Goal: Task Accomplishment & Management: Complete application form

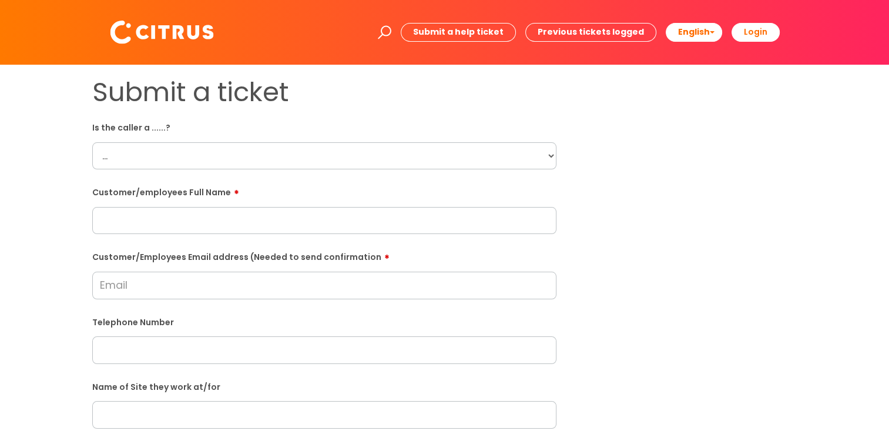
click at [179, 150] on select "... Citrus Customer Citrus Employee [DEMOGRAPHIC_DATA] Supplier" at bounding box center [324, 155] width 464 height 27
select select "Citrus Employee"
click at [92, 142] on select "... Citrus Customer Citrus Employee [DEMOGRAPHIC_DATA] Supplier" at bounding box center [324, 155] width 464 height 27
click at [190, 214] on input "text" at bounding box center [324, 220] width 464 height 27
paste input "[PERSON_NAME]"
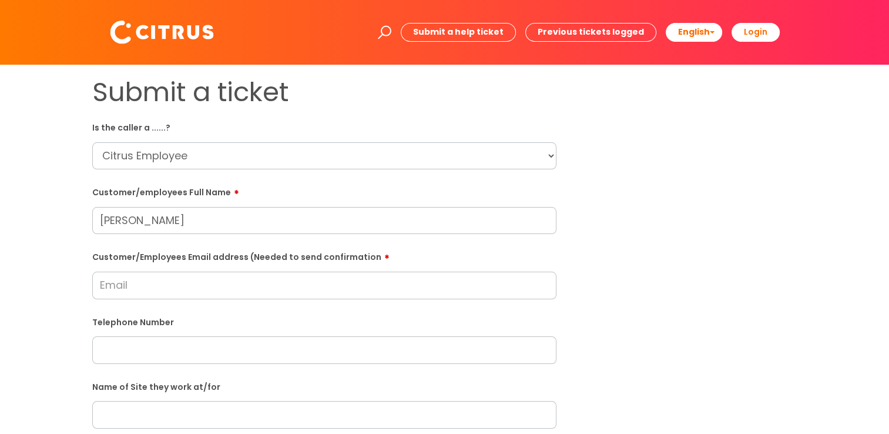
type input "[PERSON_NAME]"
click at [167, 150] on select "... Citrus Customer Citrus Employee [DEMOGRAPHIC_DATA] Supplier" at bounding box center [324, 155] width 464 height 27
click at [92, 142] on select "... Citrus Customer Citrus Employee [DEMOGRAPHIC_DATA] Supplier" at bounding box center [324, 155] width 464 height 27
click at [162, 408] on input "text" at bounding box center [324, 414] width 464 height 27
paste input "The Cricketers"
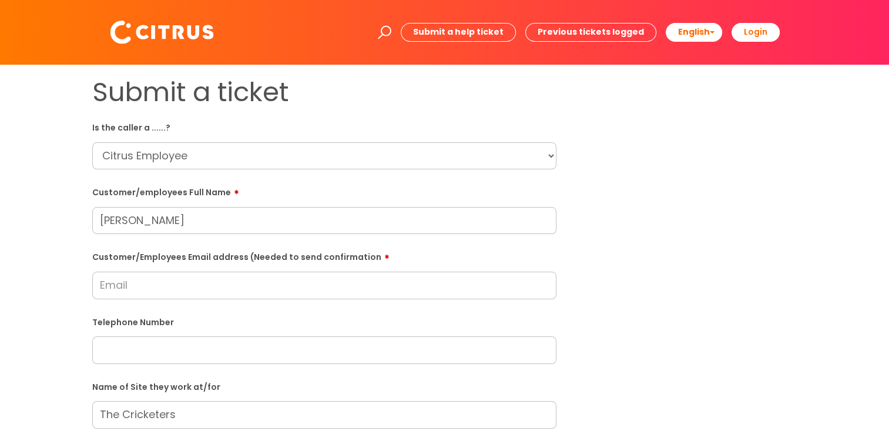
type input "The Cricketers"
click at [160, 341] on input "text" at bounding box center [324, 349] width 464 height 27
paste input "07474356776"
type input "07474356776"
click at [126, 288] on input "Customer/Employees Email address (Needed to send confirmation" at bounding box center [324, 284] width 464 height 27
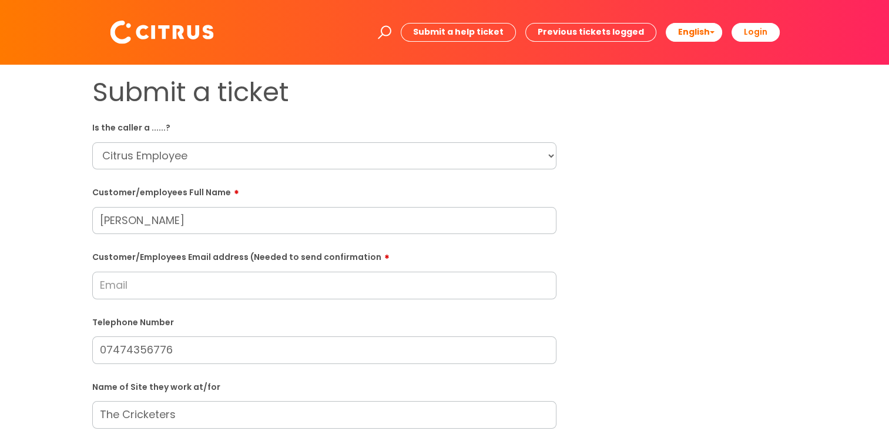
paste input "[EMAIL_ADDRESS][DOMAIN_NAME]"
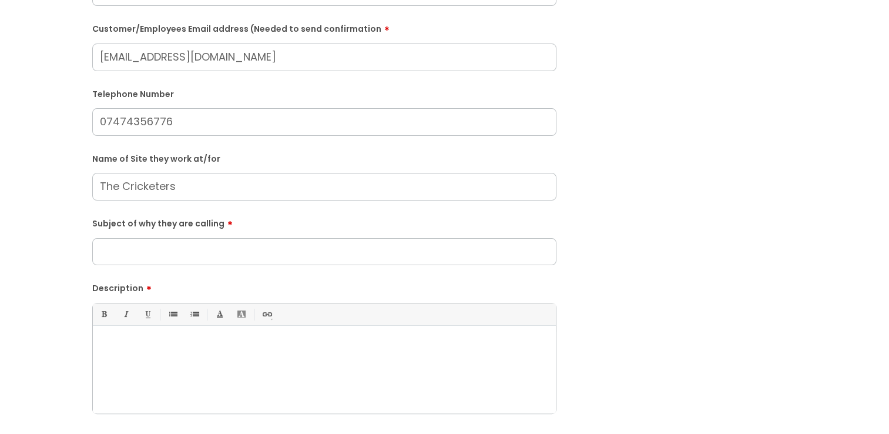
scroll to position [235, 0]
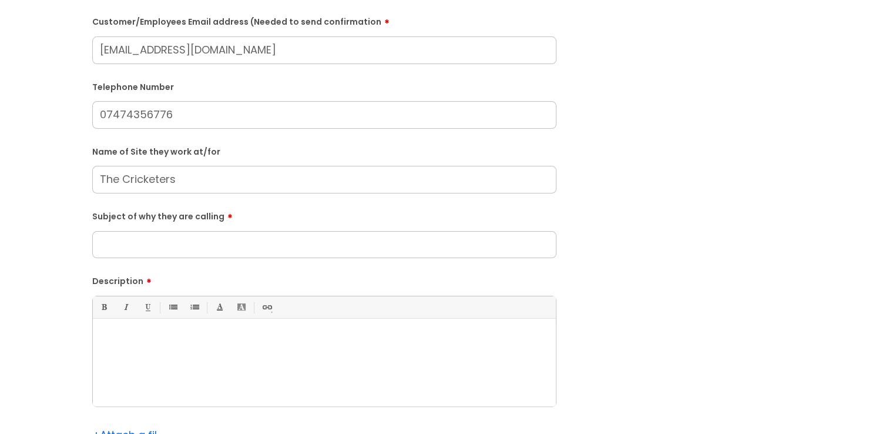
type input "caynabaisha@gmail.com"
click at [153, 251] on input "Subject of why they are calling" at bounding box center [324, 244] width 464 height 27
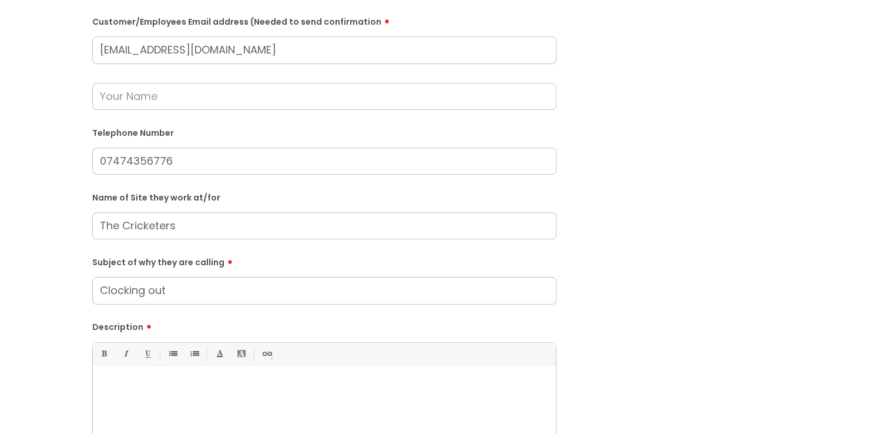
type input "Clocking out"
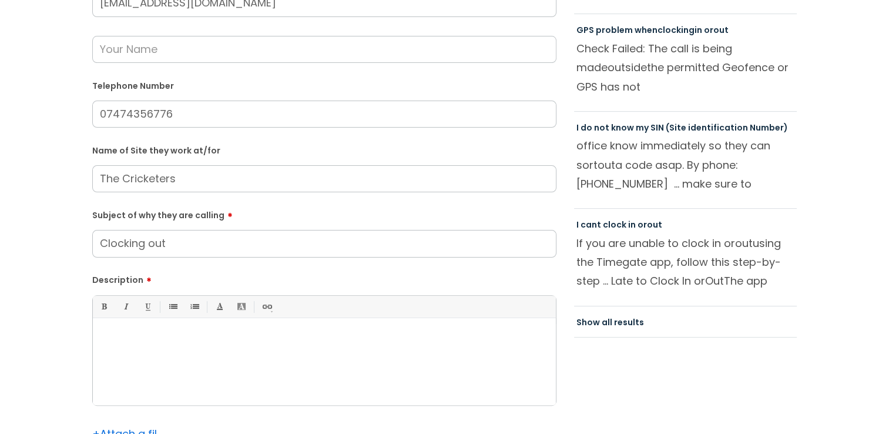
scroll to position [353, 0]
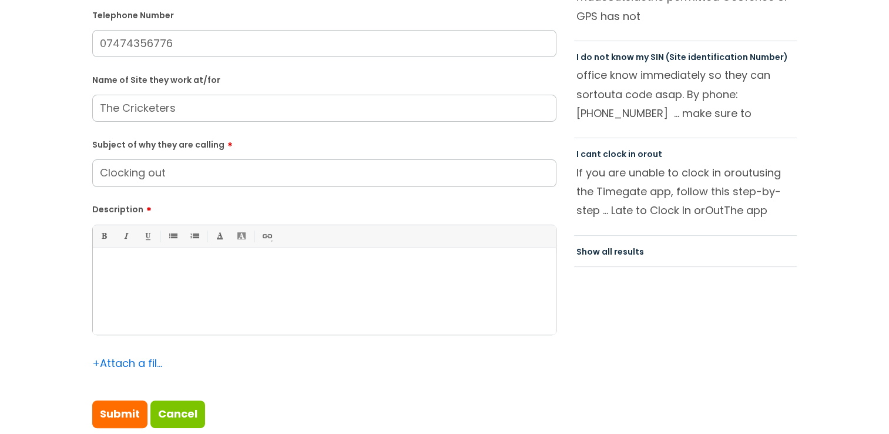
click at [231, 310] on div at bounding box center [324, 293] width 463 height 81
drag, startPoint x: 338, startPoint y: 291, endPoint x: 0, endPoint y: 307, distance: 338.2
click at [80, 305] on div "Submit a ticket Is the caller a ......? ... Citrus Customer Citrus Employee Con…" at bounding box center [444, 85] width 865 height 723
copy p "She asked to be clocked out for 7.30am."
drag, startPoint x: 127, startPoint y: 410, endPoint x: 631, endPoint y: 192, distance: 549.2
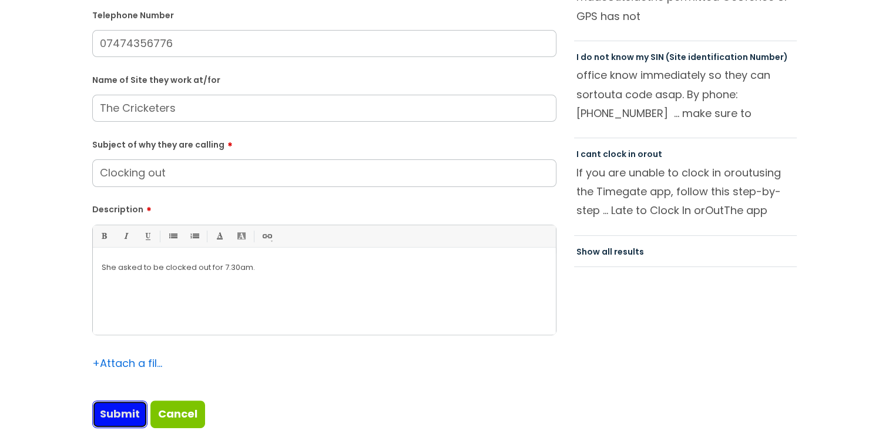
click at [127, 410] on input "Submit" at bounding box center [119, 413] width 55 height 27
type input "Please Wait..."
